Goal: Task Accomplishment & Management: Use online tool/utility

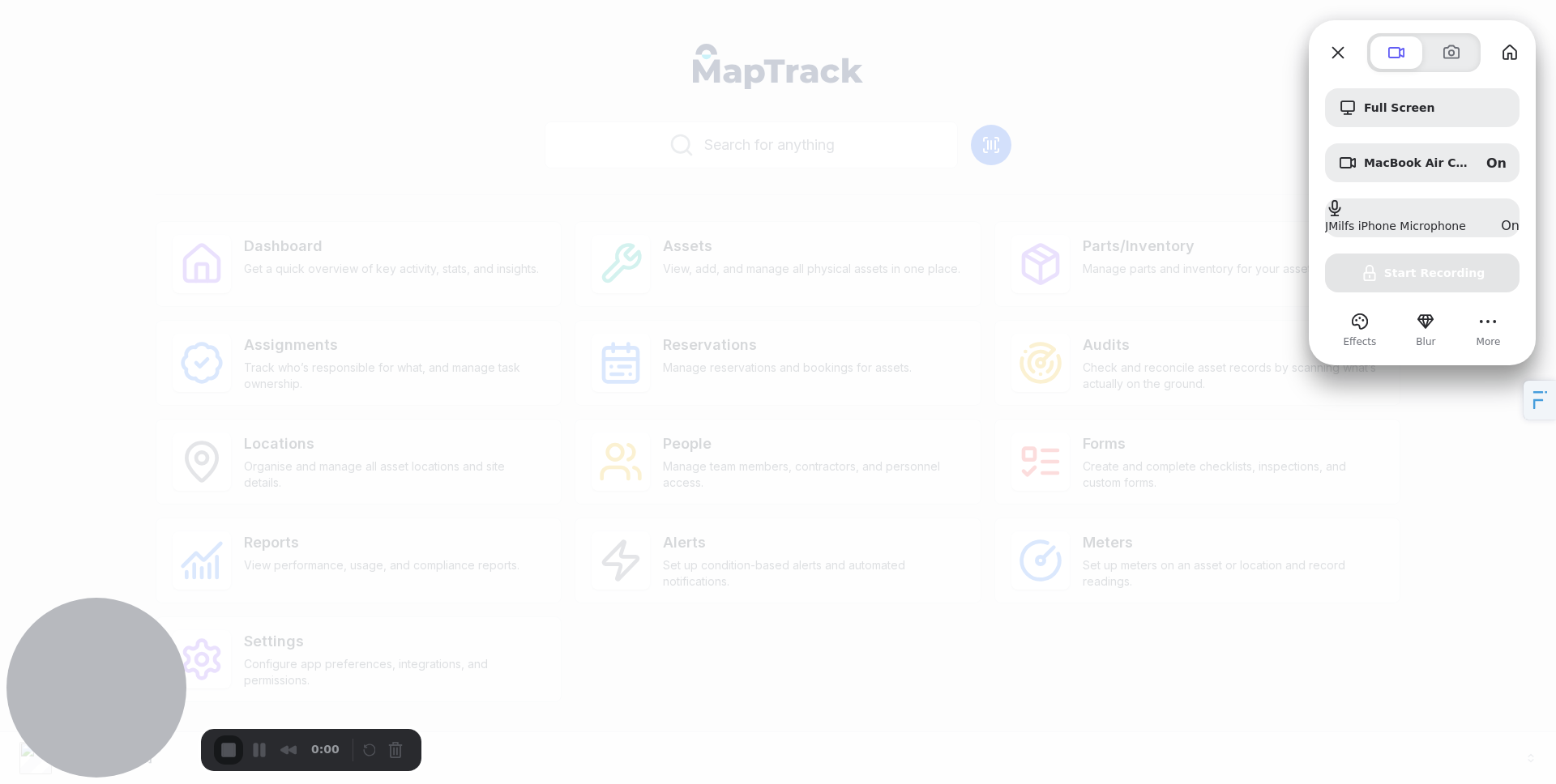
click at [392, 645] on div at bounding box center [778, 392] width 1556 height 784
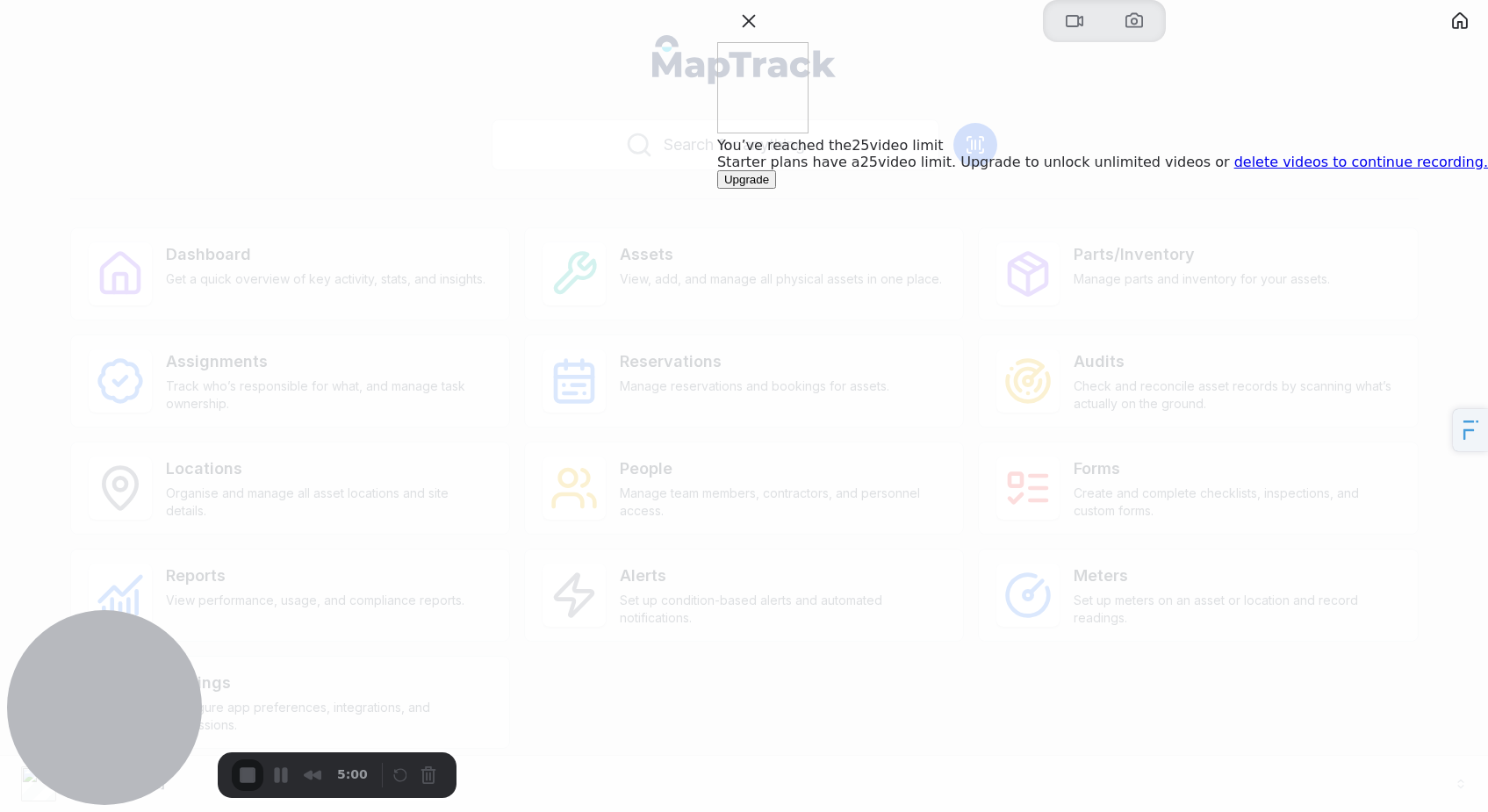
click at [1315, 170] on link "delete videos to continue recording." at bounding box center [1361, 162] width 254 height 17
click at [763, 35] on button "Close" at bounding box center [749, 21] width 28 height 28
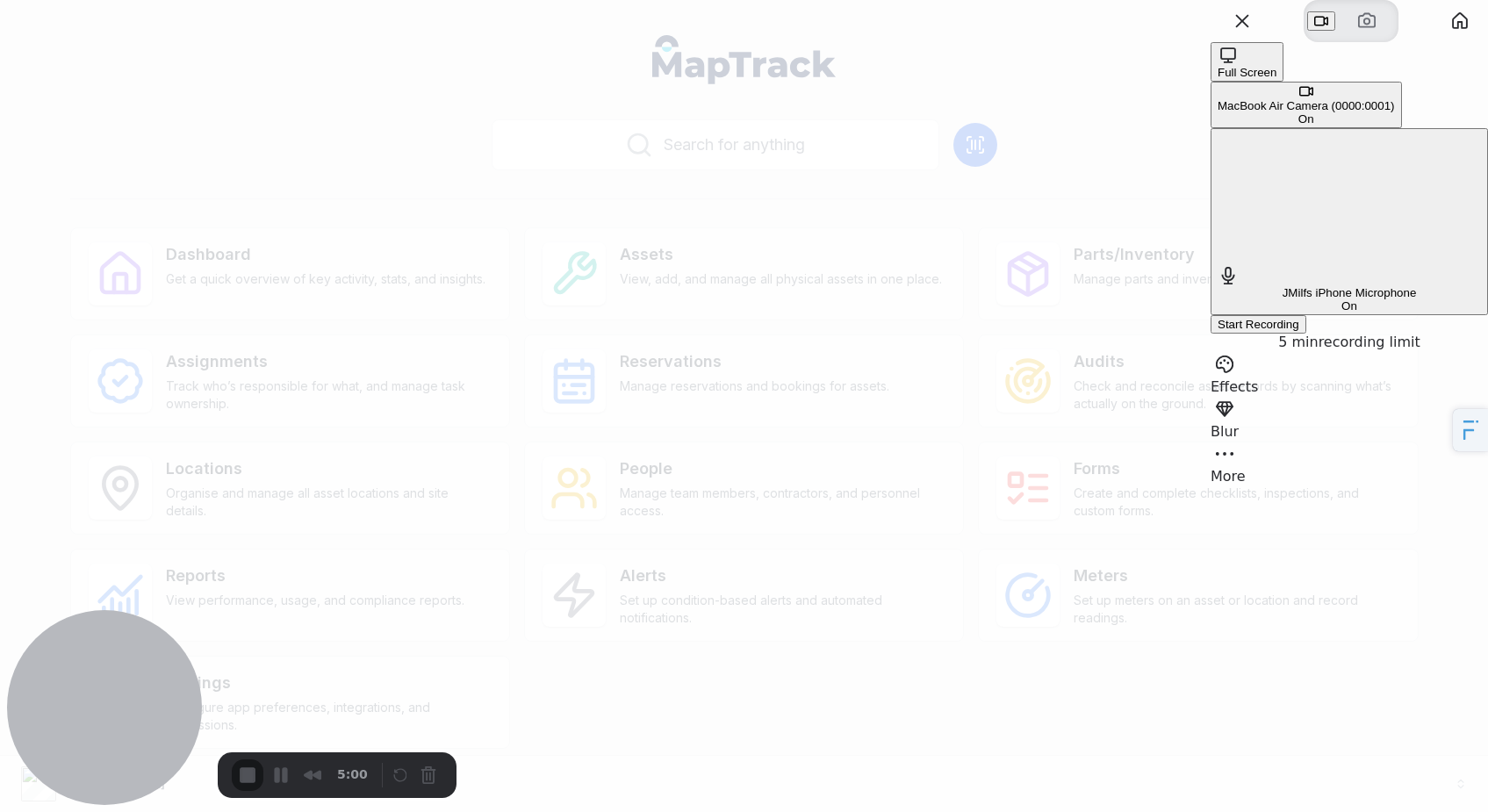
click at [1300, 317] on div "Start Recording" at bounding box center [1258, 324] width 82 height 13
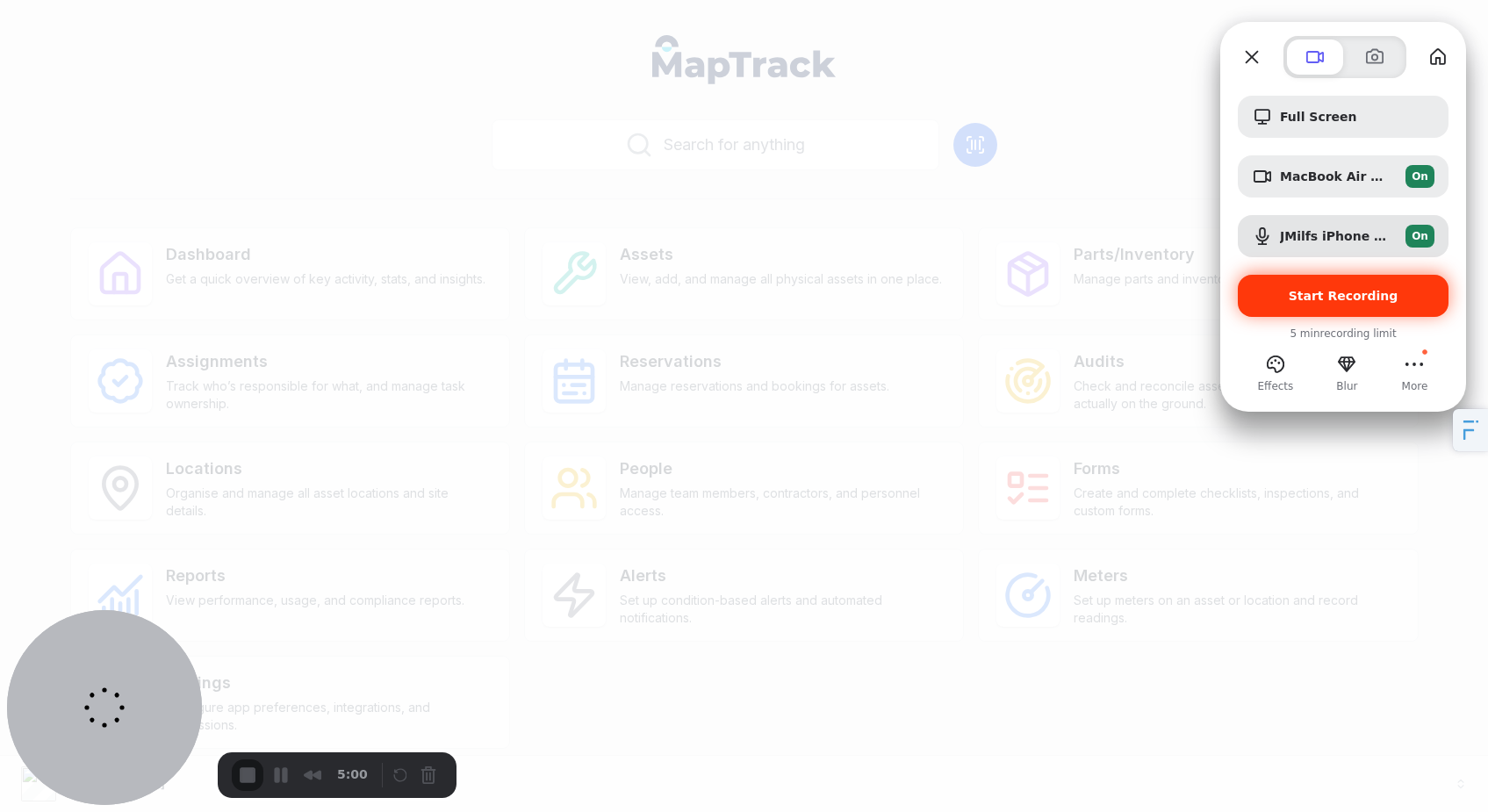
click at [1365, 300] on span "Start Recording" at bounding box center [1344, 295] width 110 height 14
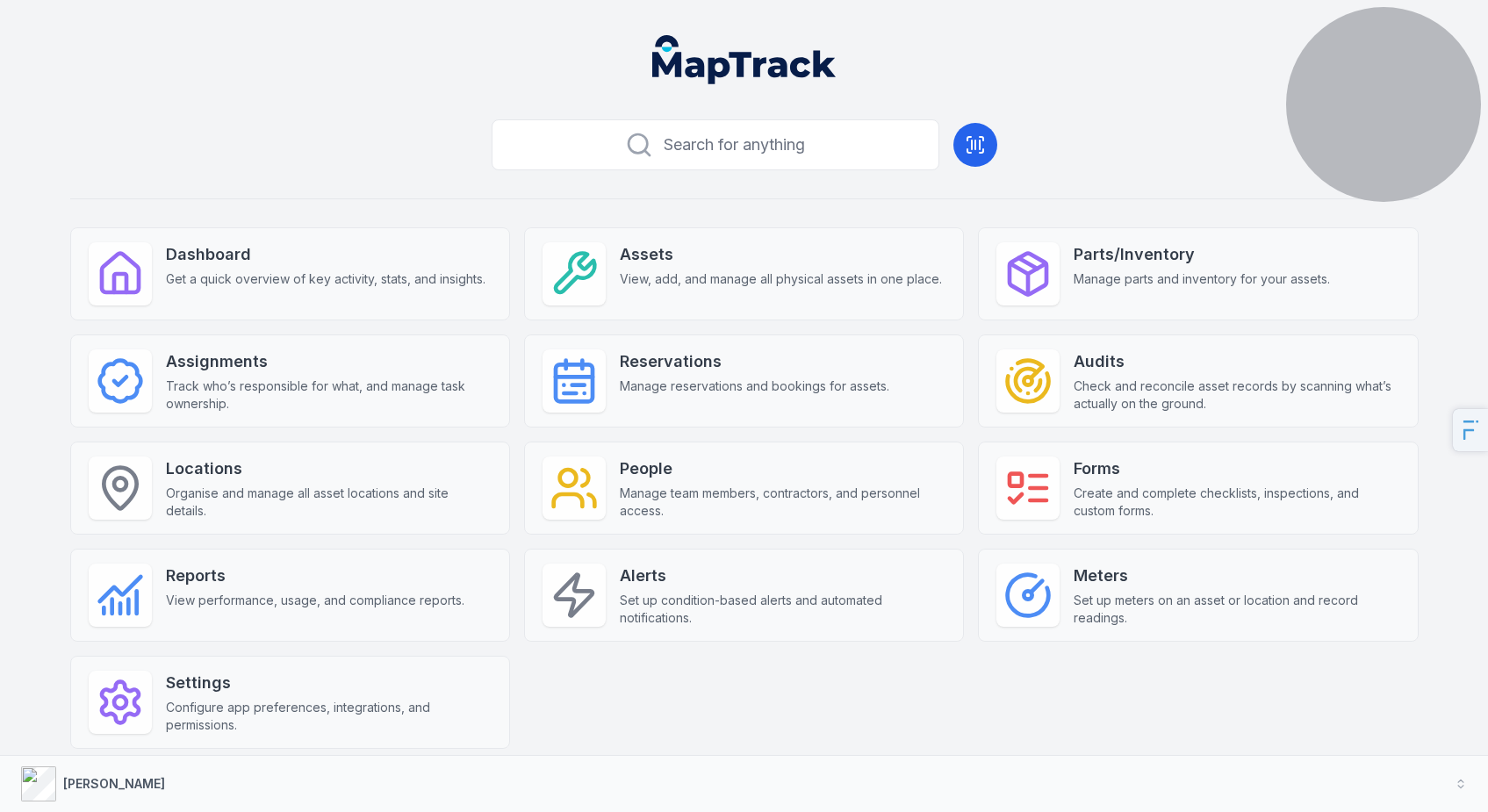
drag, startPoint x: 143, startPoint y: 716, endPoint x: 1500, endPoint y: 81, distance: 1498.2
click at [1487, 81] on html "Search for anything Dashboard Get a quick overview of key activity, stats, and …" at bounding box center [744, 413] width 1488 height 826
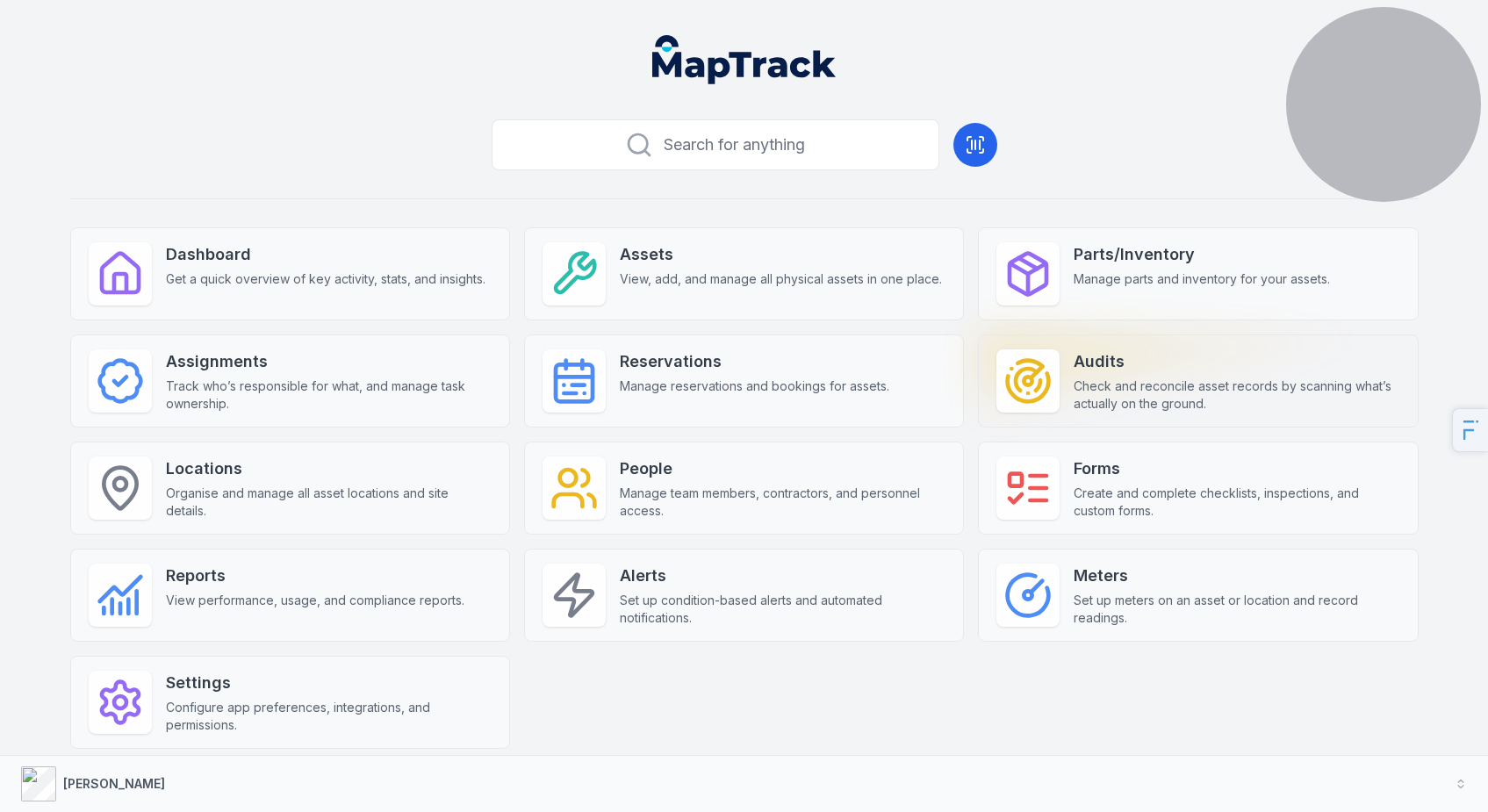
click at [1091, 370] on strong "Audits" at bounding box center [1237, 362] width 326 height 24
